Goal: Find specific page/section: Find specific page/section

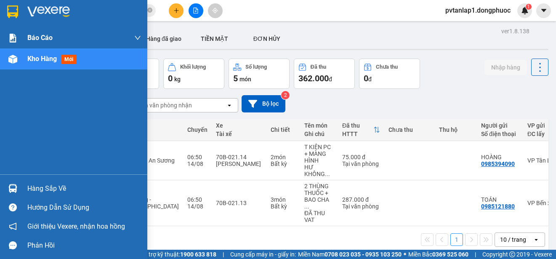
drag, startPoint x: 0, startPoint y: 0, endPoint x: 95, endPoint y: 41, distance: 103.1
click at [19, 3] on div at bounding box center [73, 13] width 147 height 27
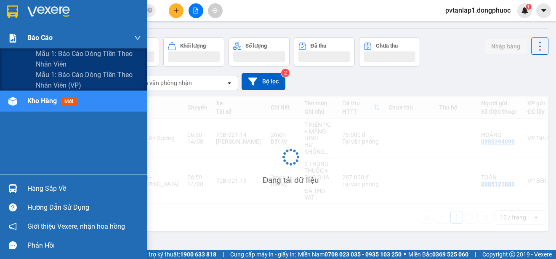
click at [95, 41] on div "Báo cáo" at bounding box center [84, 37] width 114 height 21
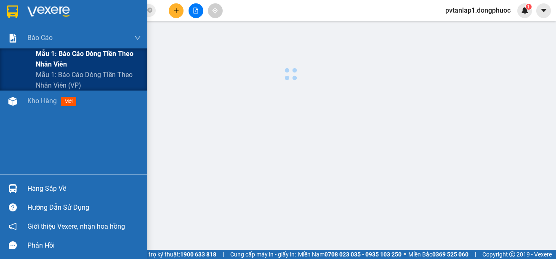
click at [106, 55] on span "Mẫu 1: Báo cáo dòng tiền theo nhân viên" at bounding box center [88, 58] width 105 height 21
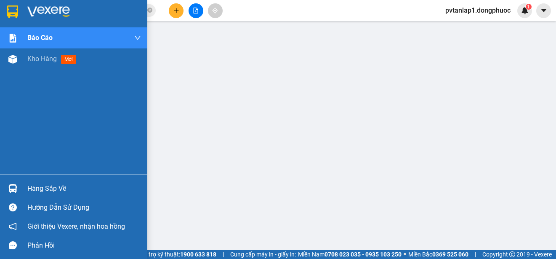
click at [13, 11] on img at bounding box center [12, 11] width 11 height 13
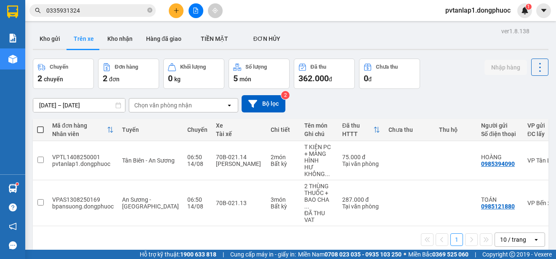
drag, startPoint x: 106, startPoint y: 36, endPoint x: 149, endPoint y: 56, distance: 47.1
click at [108, 36] on button "Kho nhận" at bounding box center [120, 39] width 39 height 20
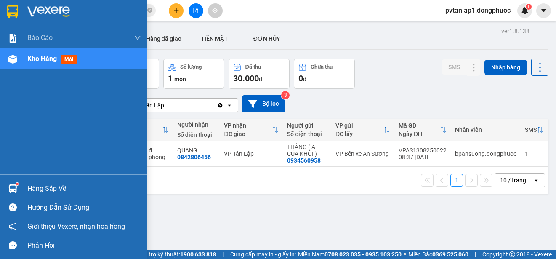
click at [45, 192] on div "Hàng sắp về" at bounding box center [84, 188] width 114 height 13
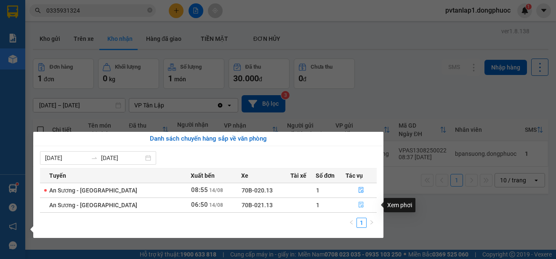
click at [360, 209] on button "button" at bounding box center [361, 204] width 30 height 13
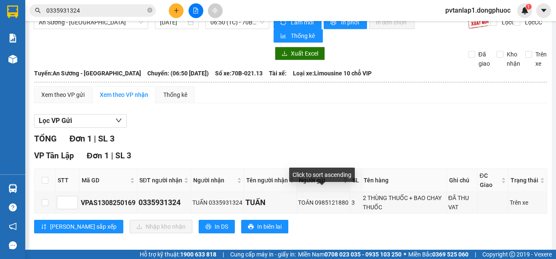
scroll to position [21, 0]
